Goal: Find specific page/section: Find specific page/section

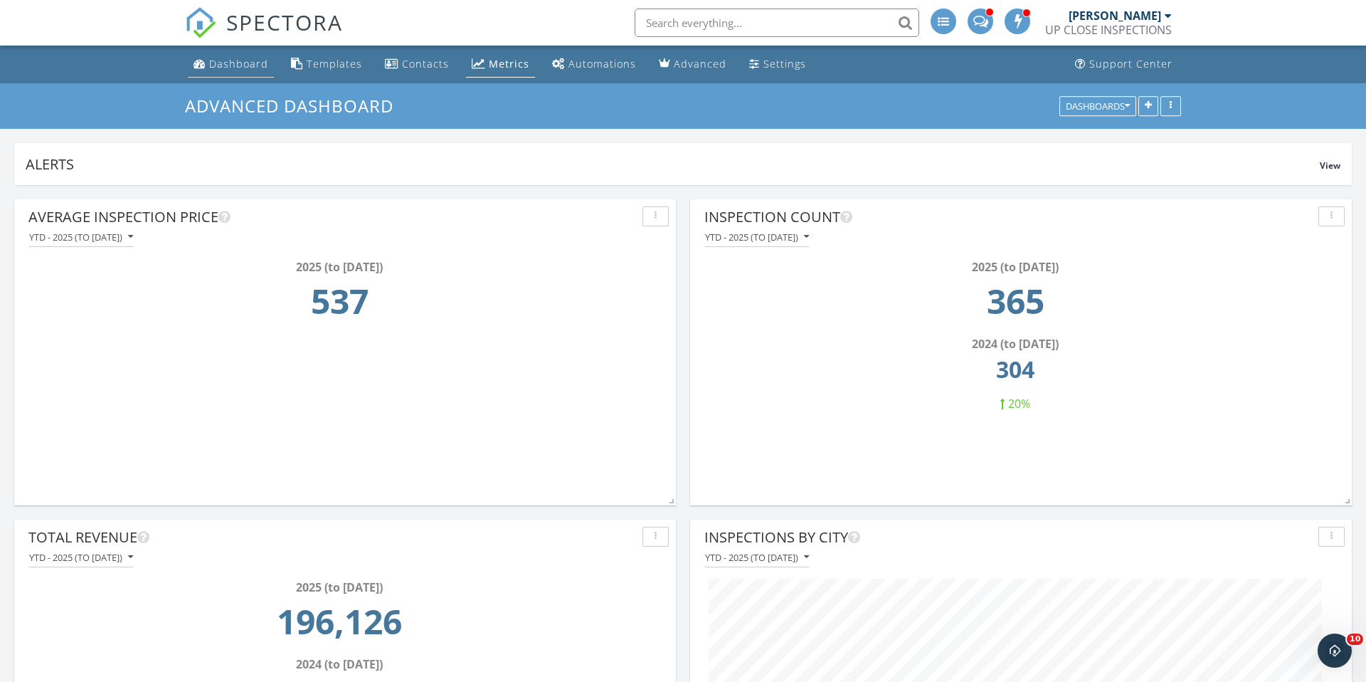
click at [234, 60] on div "Dashboard" at bounding box center [238, 64] width 59 height 14
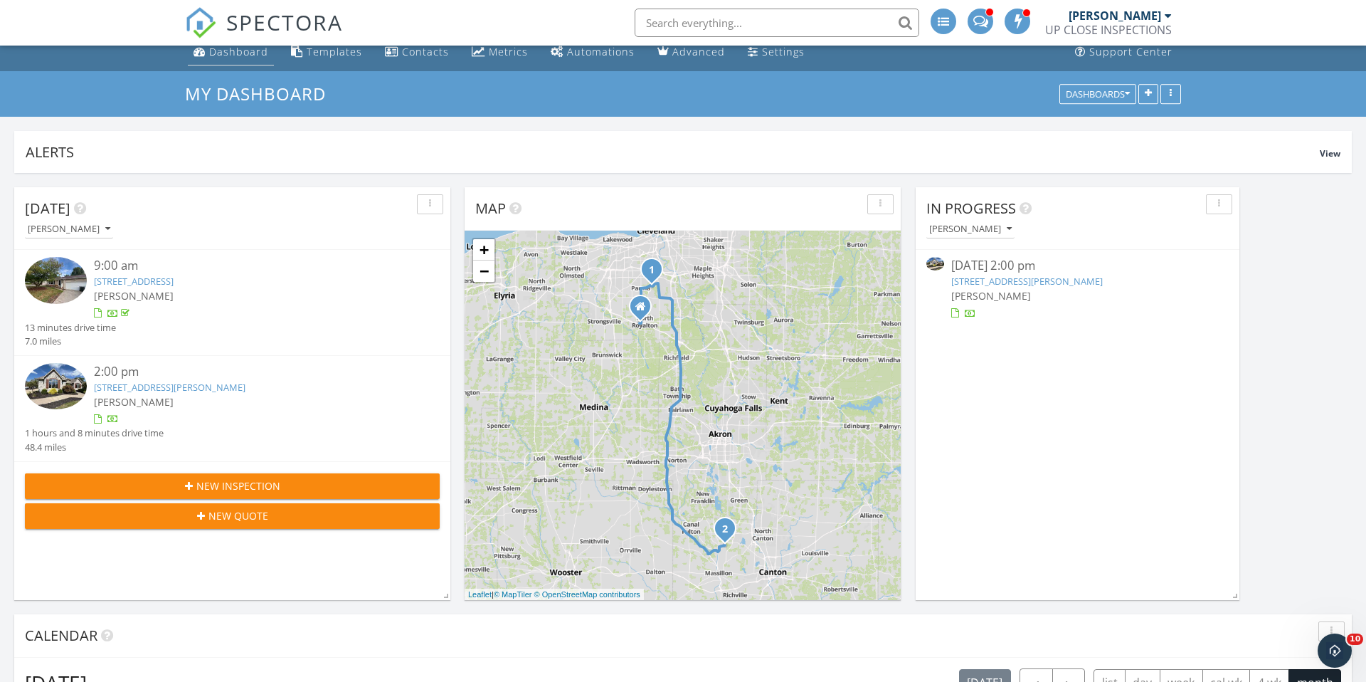
click at [238, 59] on link "Dashboard" at bounding box center [231, 52] width 86 height 26
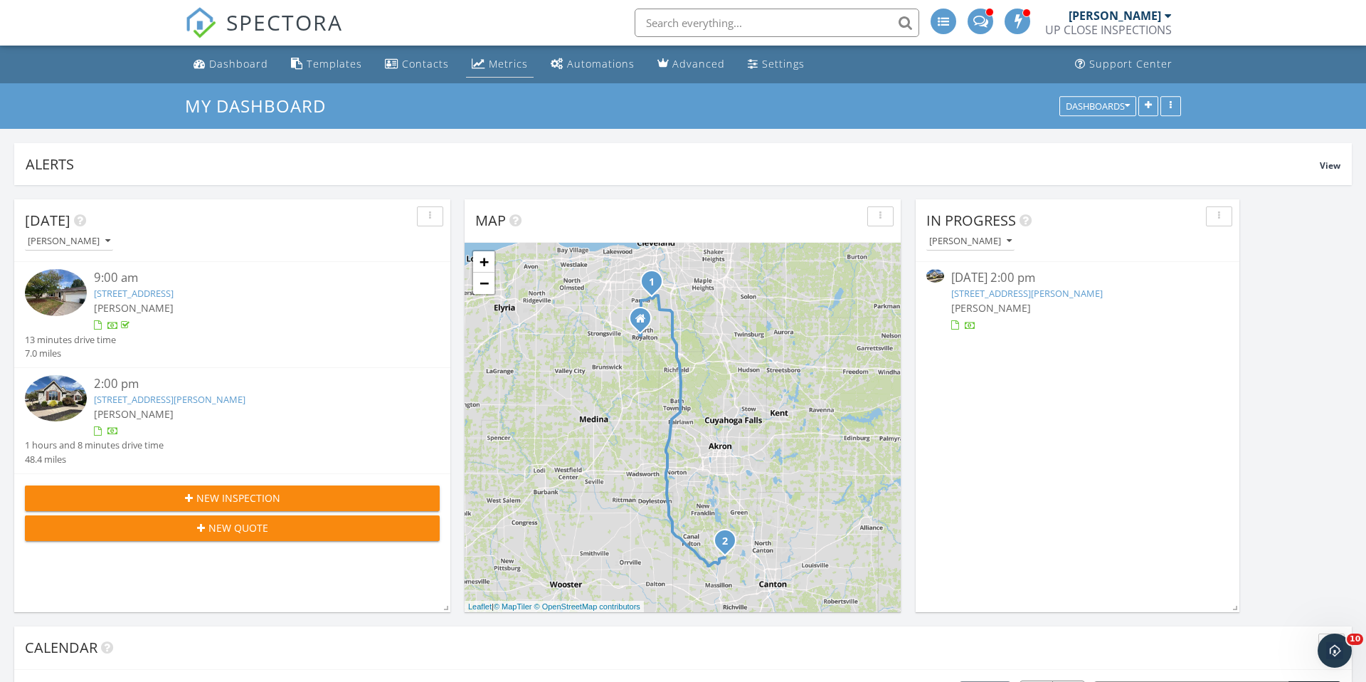
click at [480, 62] on link "Metrics" at bounding box center [500, 64] width 68 height 26
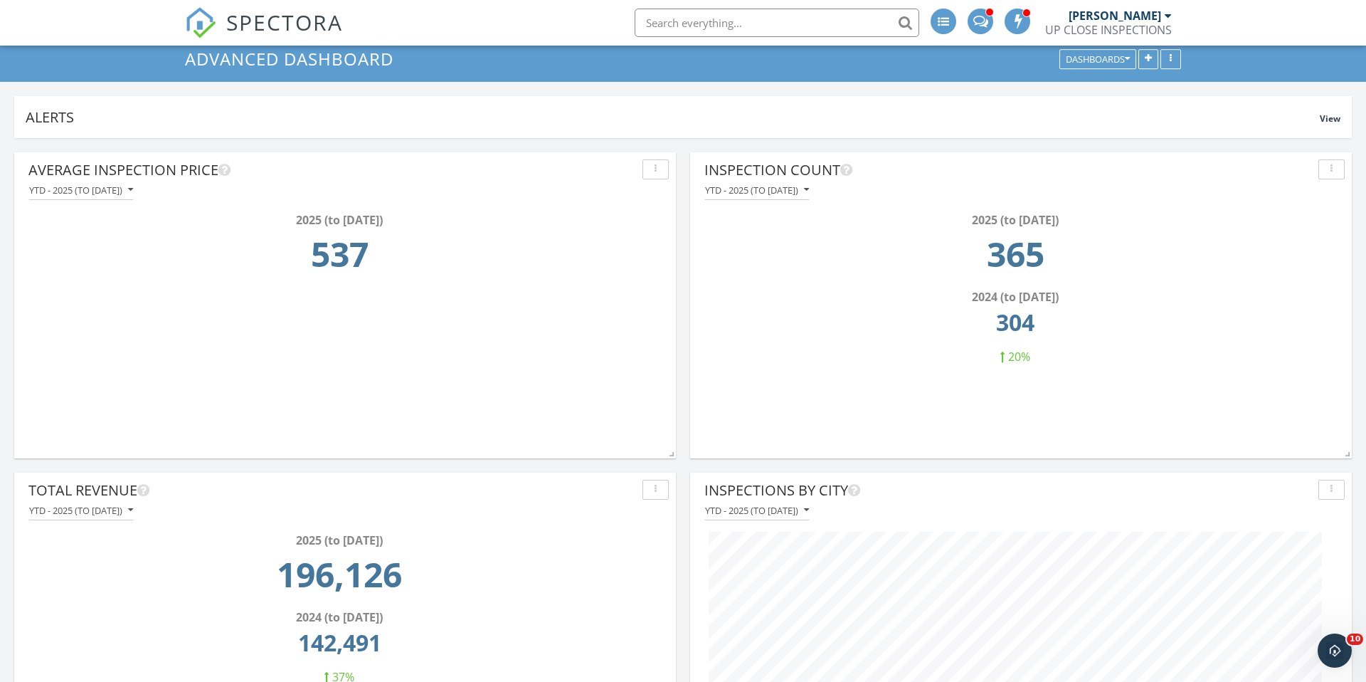
scroll to position [43, 0]
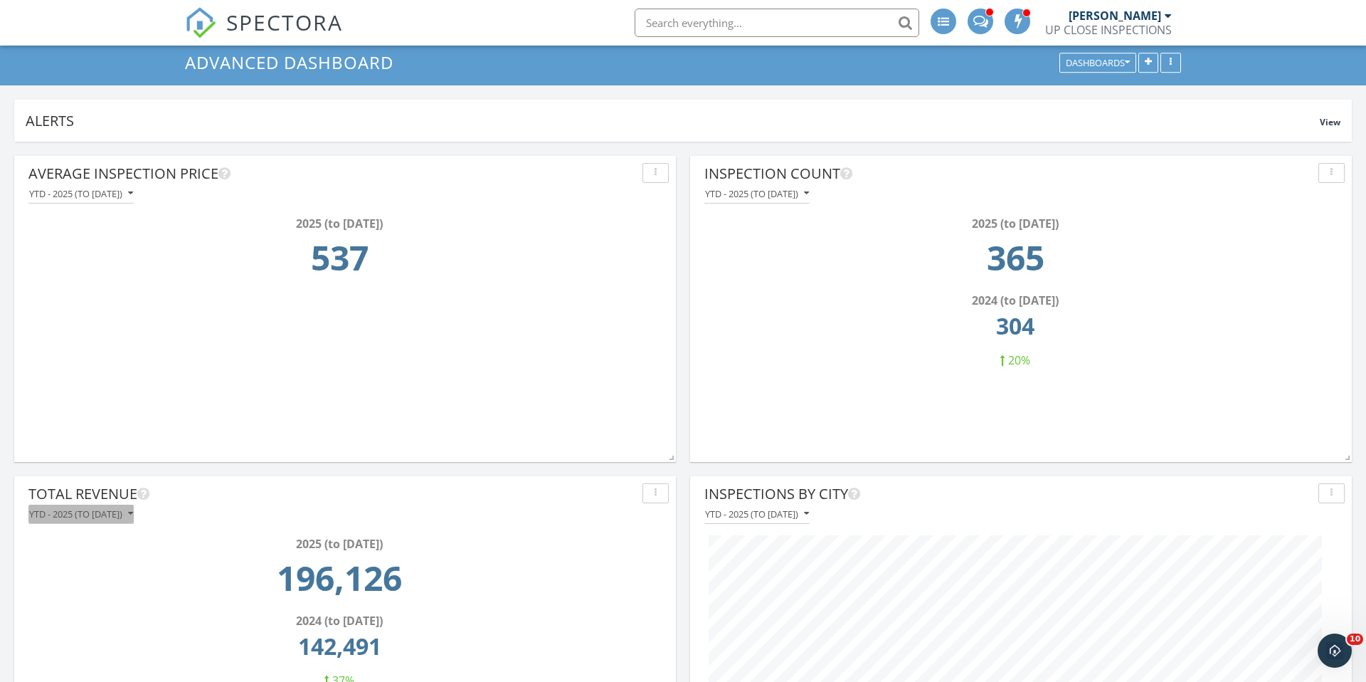
click at [79, 516] on div "YTD - 2025 (to [DATE])" at bounding box center [81, 514] width 104 height 10
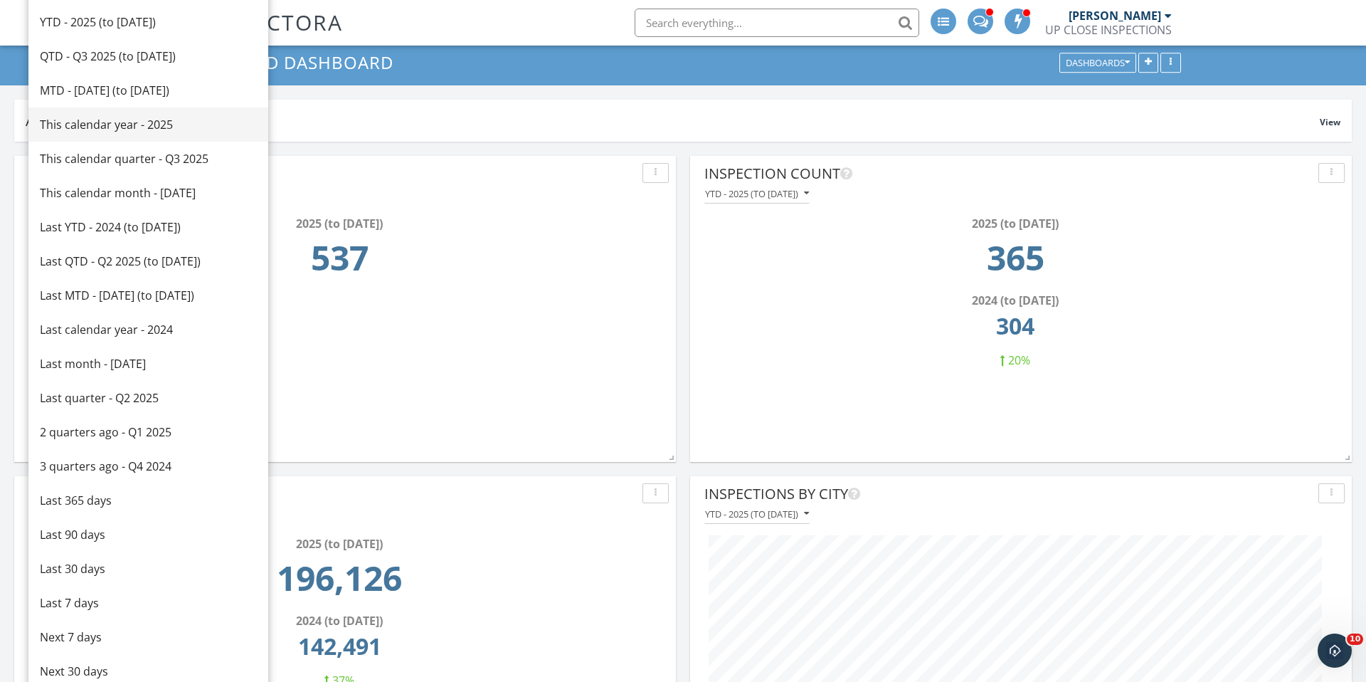
scroll to position [0, 0]
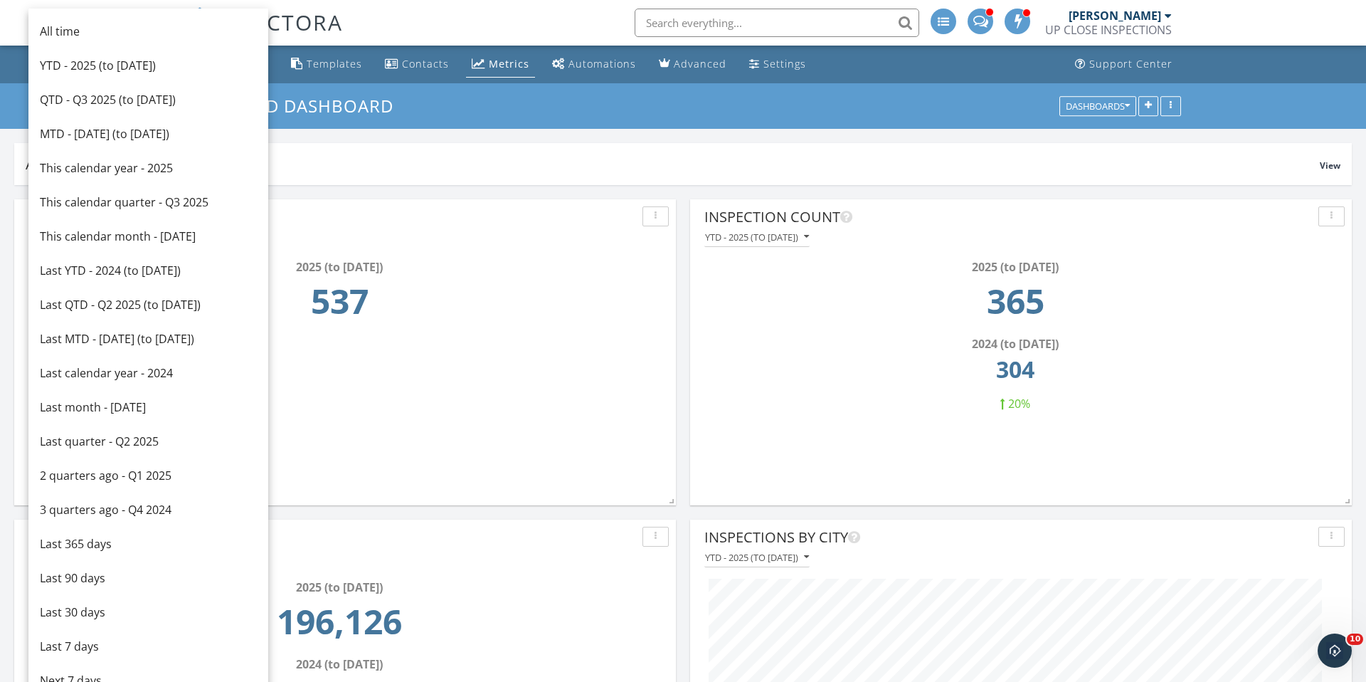
click at [146, 372] on div "Last calendar year - 2024" at bounding box center [148, 372] width 217 height 17
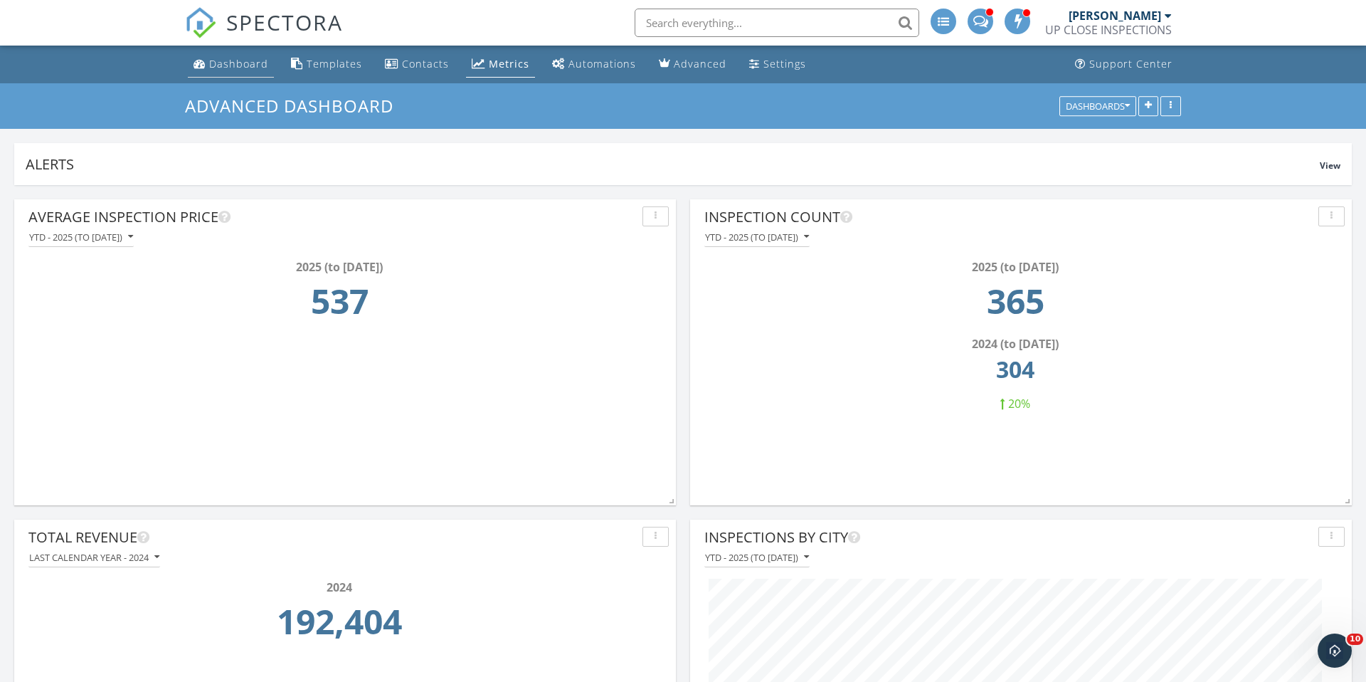
click at [220, 62] on div "Dashboard" at bounding box center [238, 64] width 59 height 14
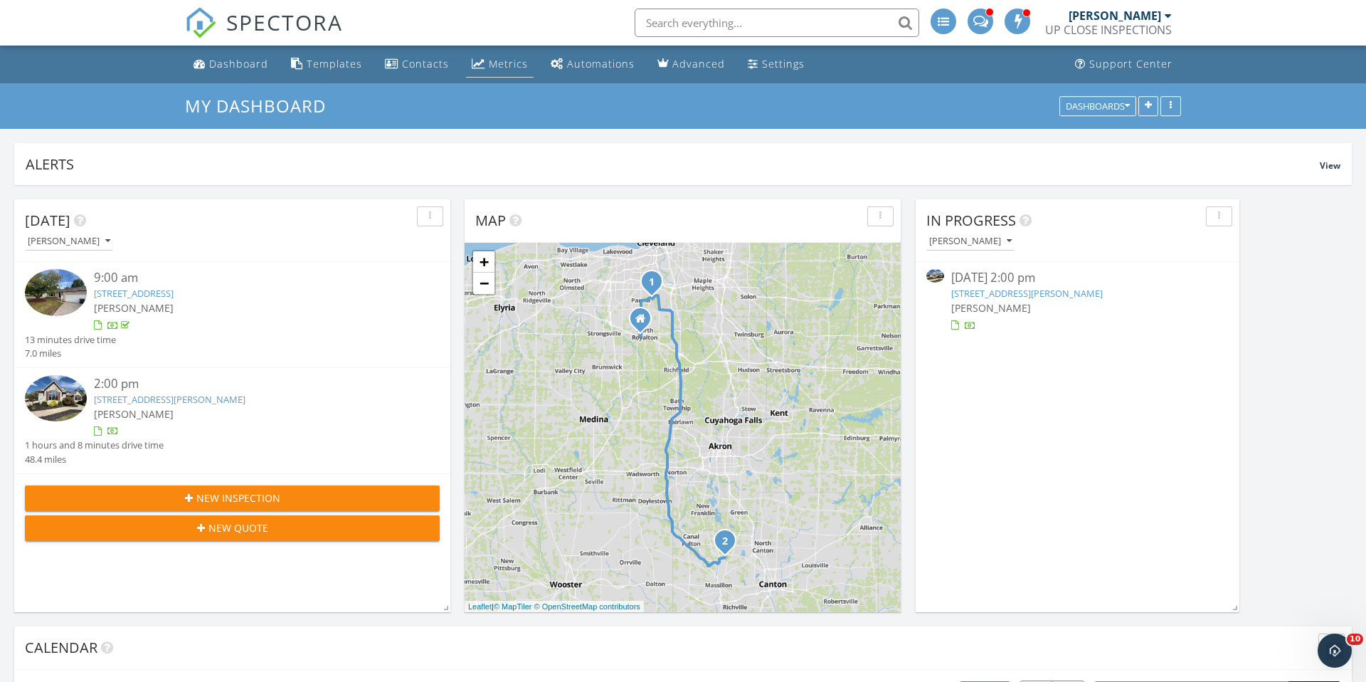
click at [496, 65] on div "Metrics" at bounding box center [508, 64] width 39 height 14
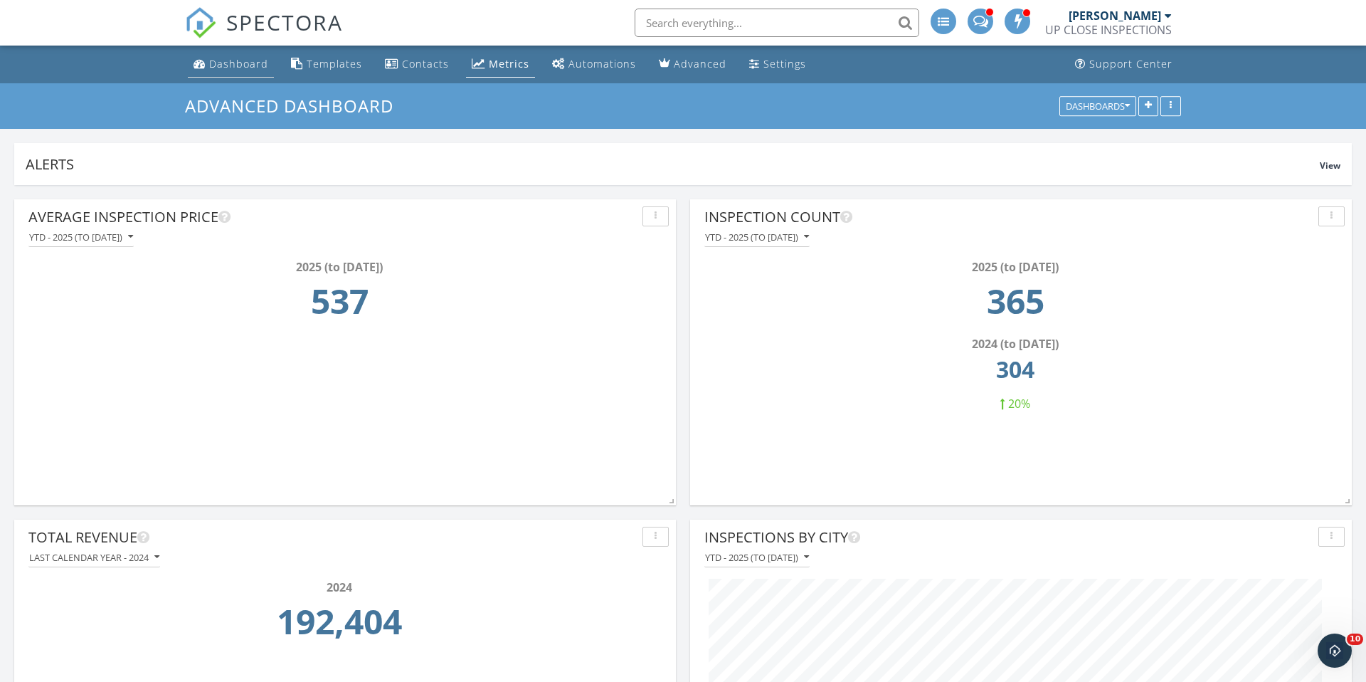
click at [239, 59] on div "Dashboard" at bounding box center [238, 64] width 59 height 14
